Goal: Task Accomplishment & Management: Use online tool/utility

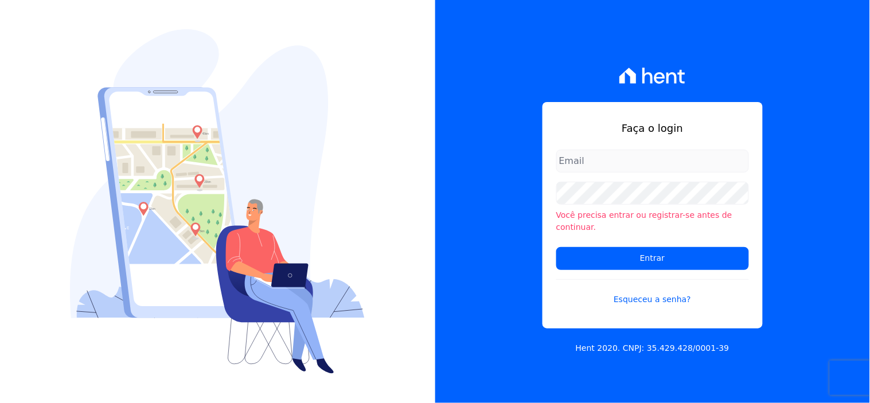
click at [590, 164] on input "email" at bounding box center [652, 161] width 193 height 23
type input "[EMAIL_ADDRESS][DOMAIN_NAME]"
click at [643, 216] on li "Você precisa entrar ou registrar-se antes de continuar." at bounding box center [652, 221] width 193 height 24
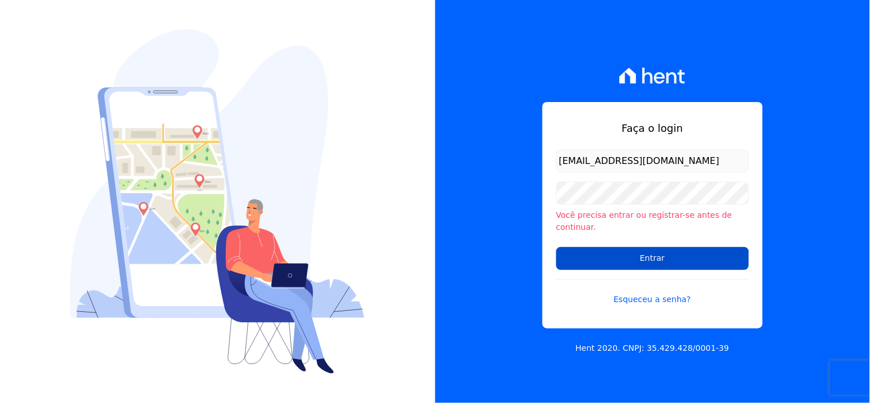
click at [606, 262] on input "Entrar" at bounding box center [652, 258] width 193 height 23
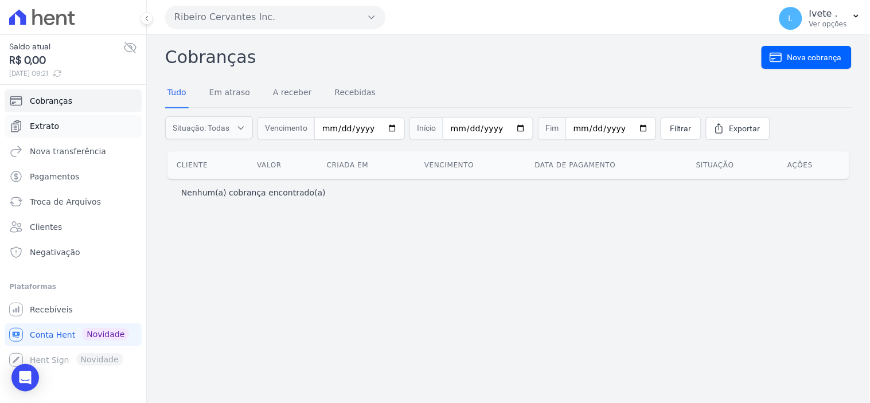
click at [54, 126] on span "Extrato" at bounding box center [44, 125] width 29 height 11
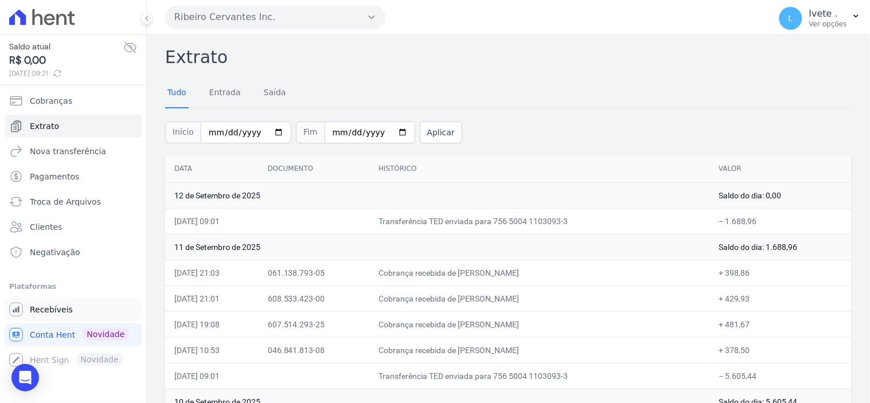
click at [42, 313] on span "Recebíveis" at bounding box center [51, 309] width 43 height 11
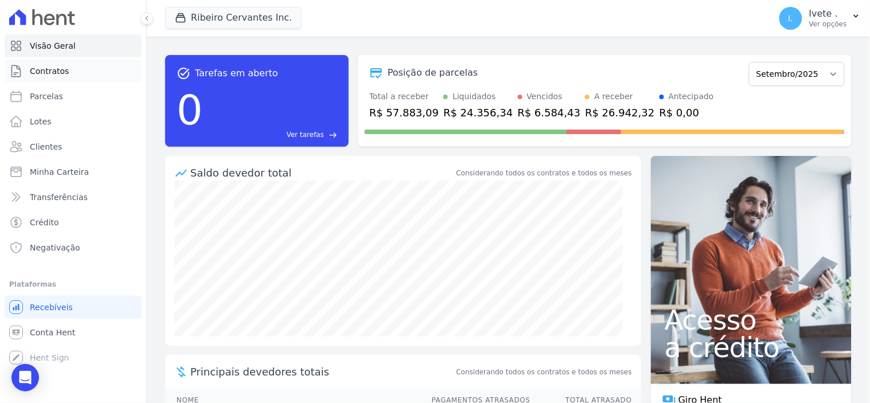
click at [41, 68] on span "Contratos" at bounding box center [49, 70] width 39 height 11
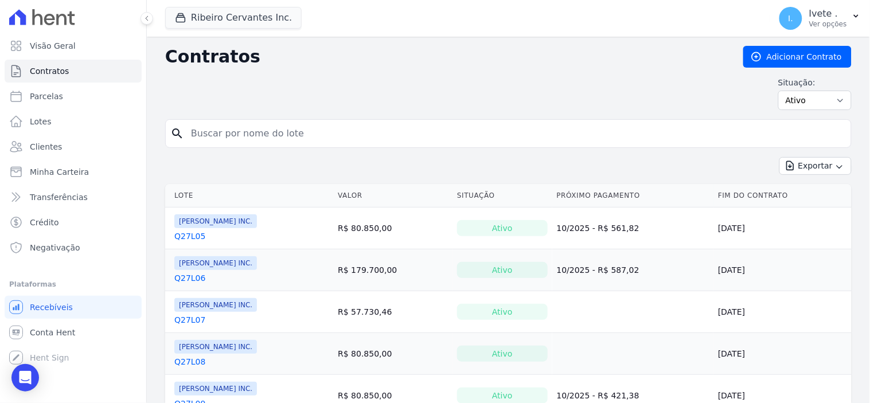
click at [194, 130] on input "search" at bounding box center [515, 133] width 662 height 23
type input "q33l20"
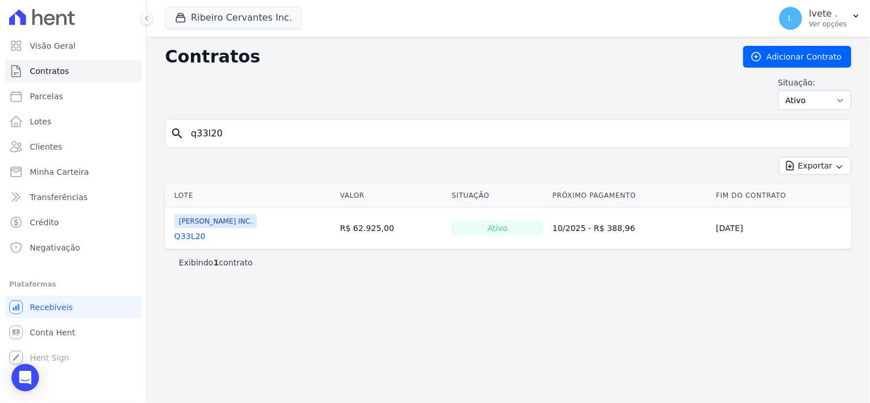
click at [186, 236] on link "Q33L20" at bounding box center [189, 236] width 31 height 11
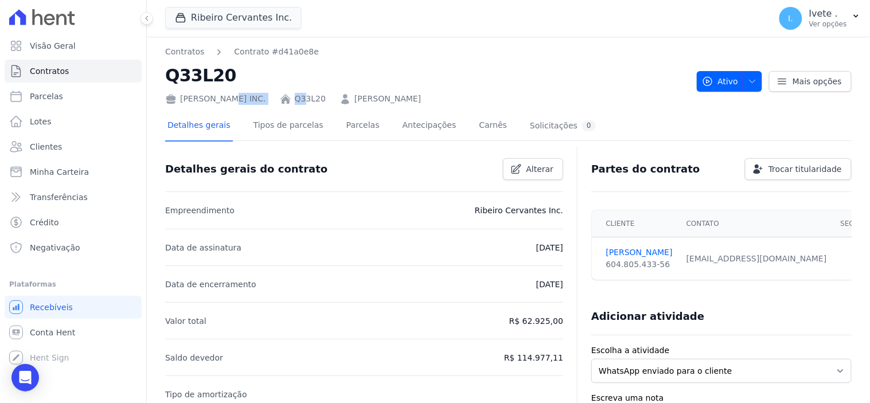
drag, startPoint x: 265, startPoint y: 94, endPoint x: 297, endPoint y: 94, distance: 32.1
click at [297, 94] on div "[PERSON_NAME] INC. Q33L20 [PERSON_NAME]" at bounding box center [426, 96] width 522 height 17
drag, startPoint x: 323, startPoint y: 179, endPoint x: 322, endPoint y: 159, distance: 20.1
click at [323, 173] on div "Detalhes gerais do contrato Alterar" at bounding box center [359, 164] width 407 height 31
click at [275, 90] on div "Contratos Contrato #d41a0e8e Q33L20 Ribeiro Cervantes INC. Q33L20 [PERSON_NAME]" at bounding box center [426, 75] width 522 height 59
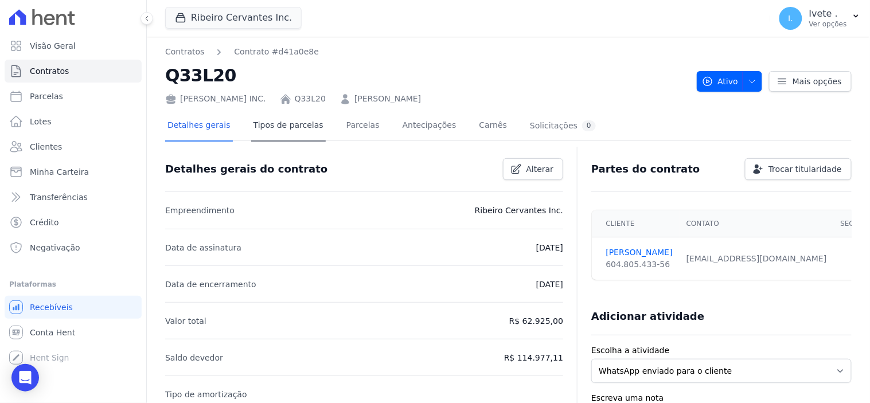
drag, startPoint x: 306, startPoint y: 153, endPoint x: 301, endPoint y: 124, distance: 29.7
drag, startPoint x: 285, startPoint y: 95, endPoint x: 457, endPoint y: 95, distance: 172.1
click at [457, 95] on div "[PERSON_NAME] INC. Q33L20 [PERSON_NAME]" at bounding box center [426, 96] width 522 height 17
copy div "Q33L20 [PERSON_NAME]"
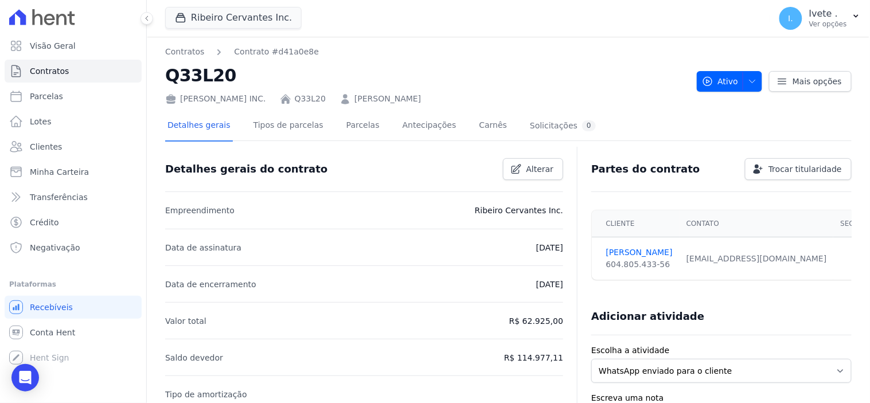
click at [460, 189] on div "Detalhes gerais do contrato Alterar" at bounding box center [364, 169] width 398 height 45
click at [344, 127] on link "Parcelas" at bounding box center [363, 126] width 38 height 30
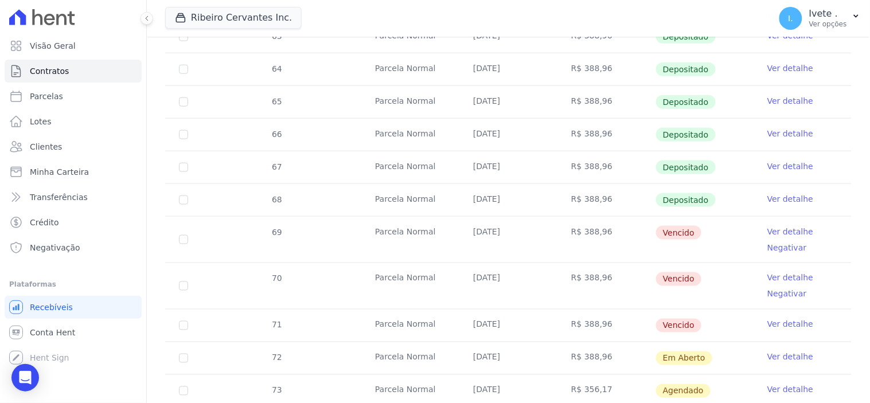
scroll to position [382, 0]
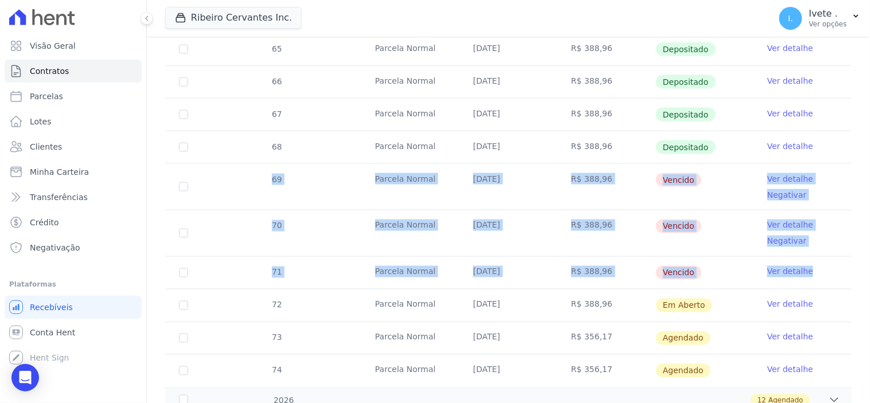
drag, startPoint x: 236, startPoint y: 178, endPoint x: 825, endPoint y: 272, distance: 596.4
click at [825, 272] on tbody "63 [GEOGRAPHIC_DATA] [DATE] R$ 388,96 Depositado Ver detalhe 64 [GEOGRAPHIC_DAT…" at bounding box center [508, 177] width 687 height 419
copy tbody "69 Parcela Normal [DATE] R$ 388,96 Vencido Ver detalhe Negativar 70 Parcela Nor…"
